Goal: Task Accomplishment & Management: Manage account settings

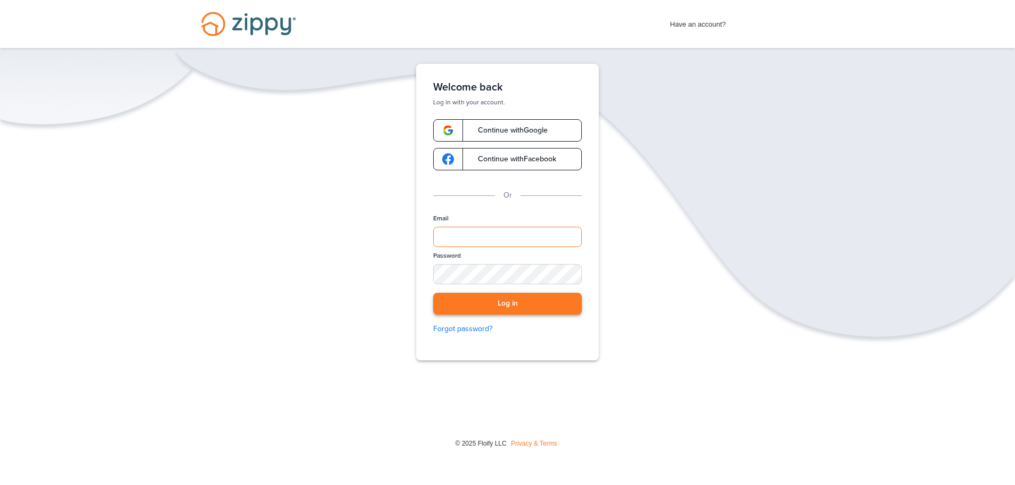
type input "**********"
click at [501, 303] on button "Log in" at bounding box center [507, 304] width 149 height 22
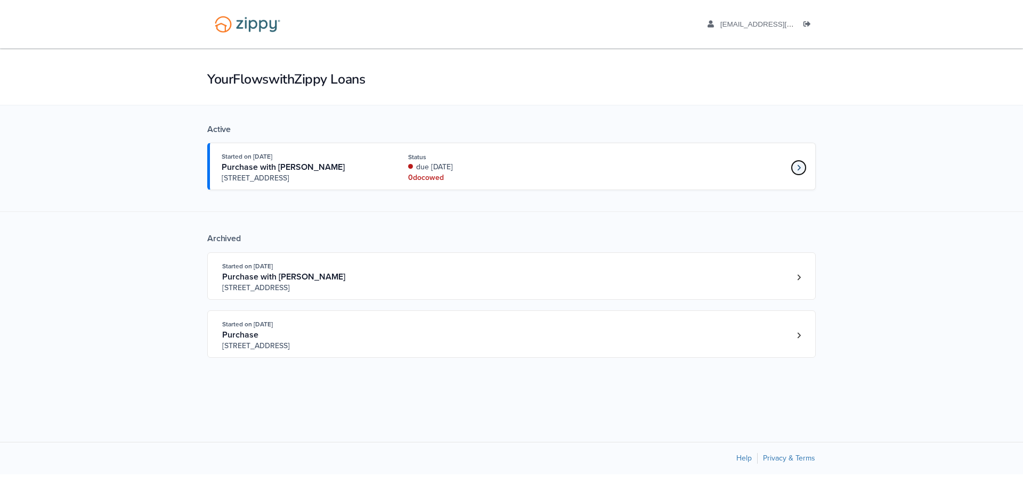
click at [801, 169] on link "Loan number 4190800" at bounding box center [798, 168] width 16 height 16
